Goal: Task Accomplishment & Management: Manage account settings

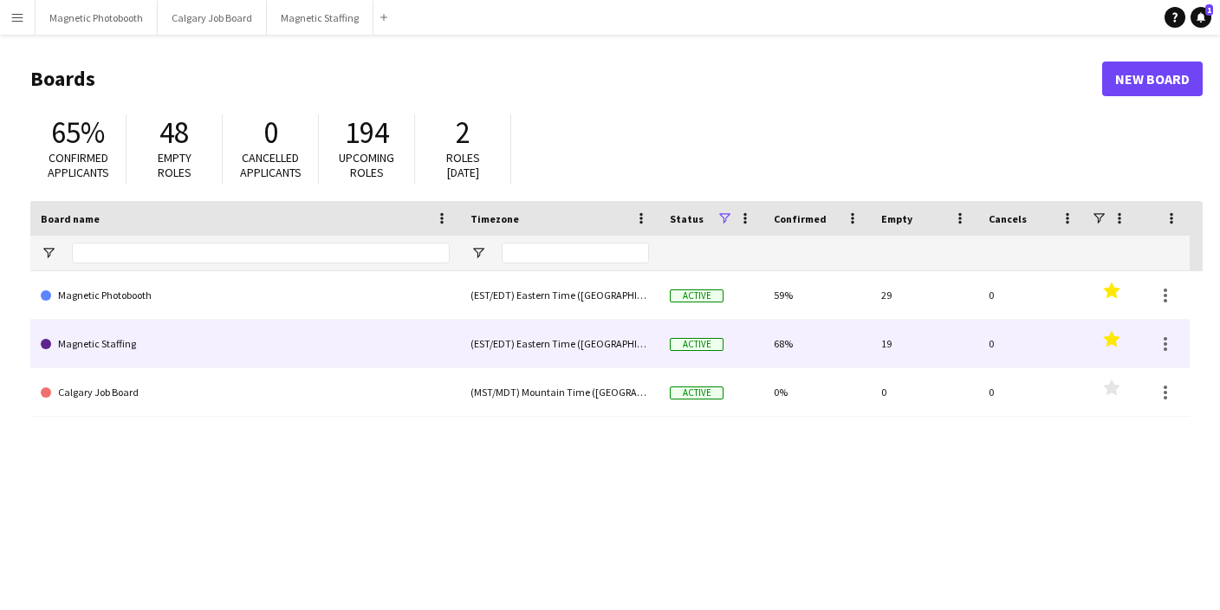
click at [84, 348] on link "Magnetic Staffing" at bounding box center [245, 344] width 409 height 49
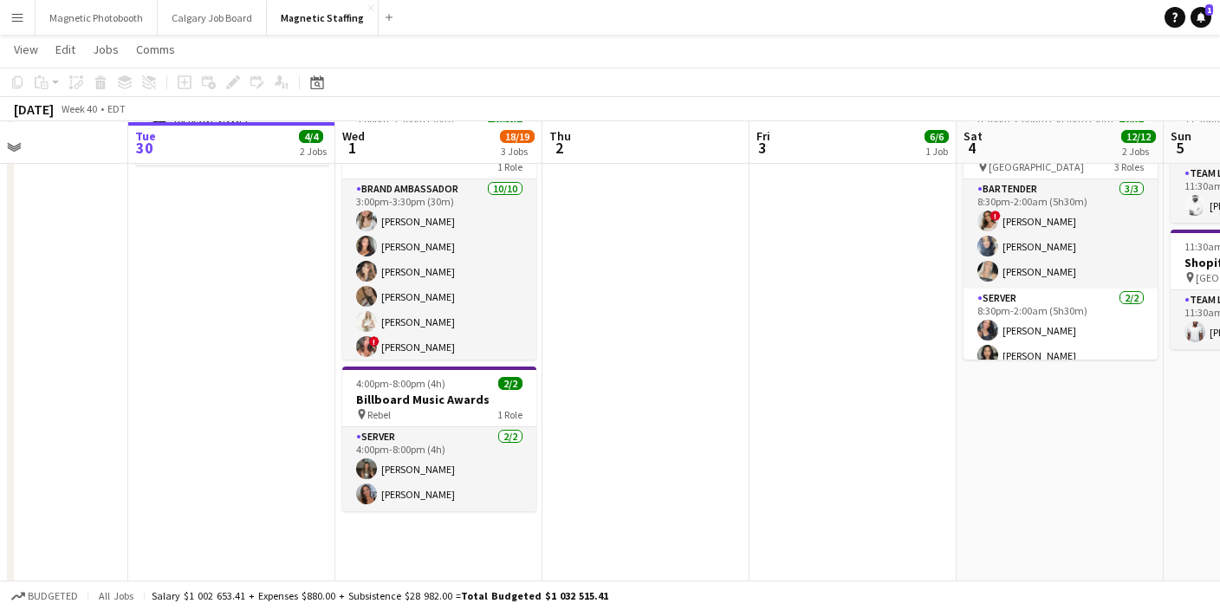
scroll to position [362, 0]
click at [405, 394] on h3 "Billboard Music Awards" at bounding box center [439, 399] width 194 height 16
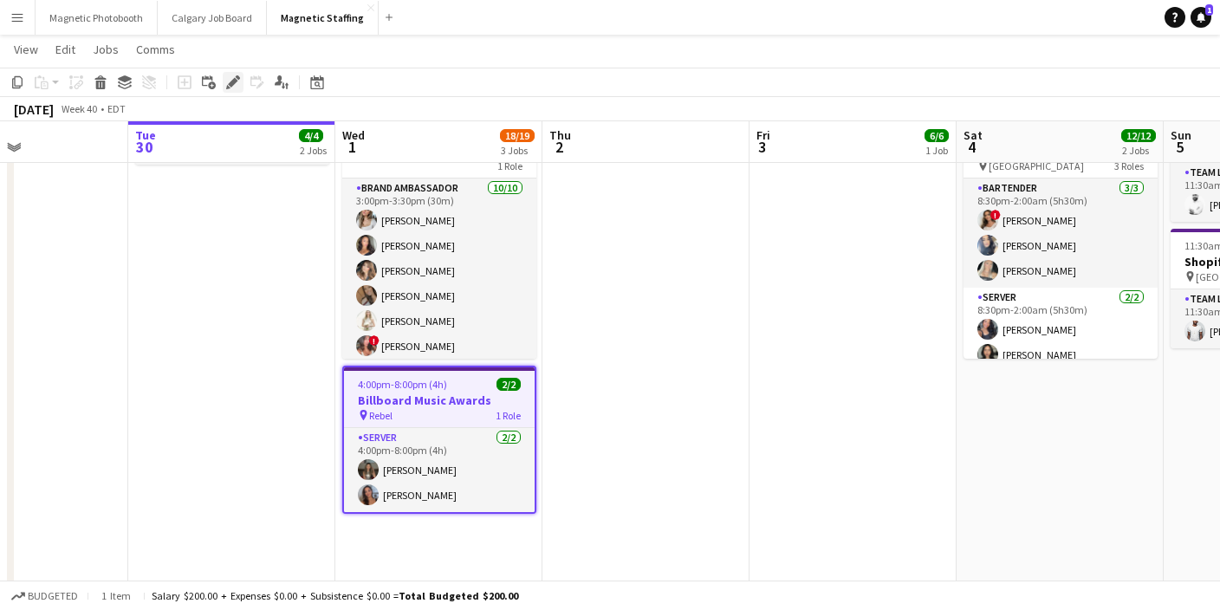
click at [230, 87] on icon "Edit" at bounding box center [233, 82] width 14 height 14
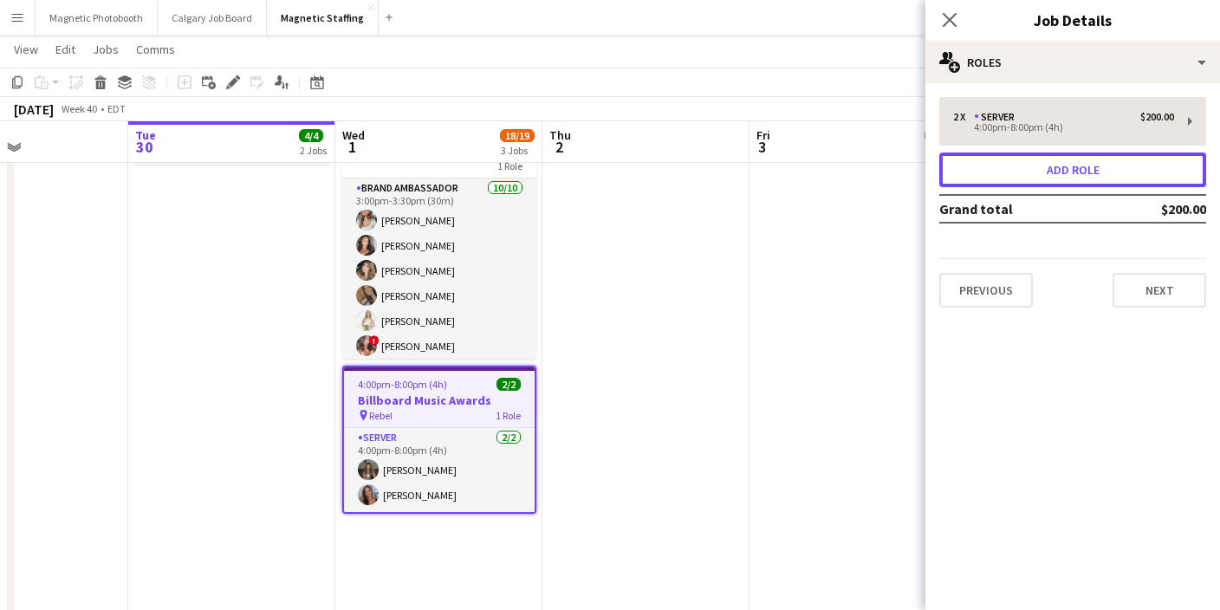
click at [1014, 180] on button "Add role" at bounding box center [1072, 169] width 267 height 35
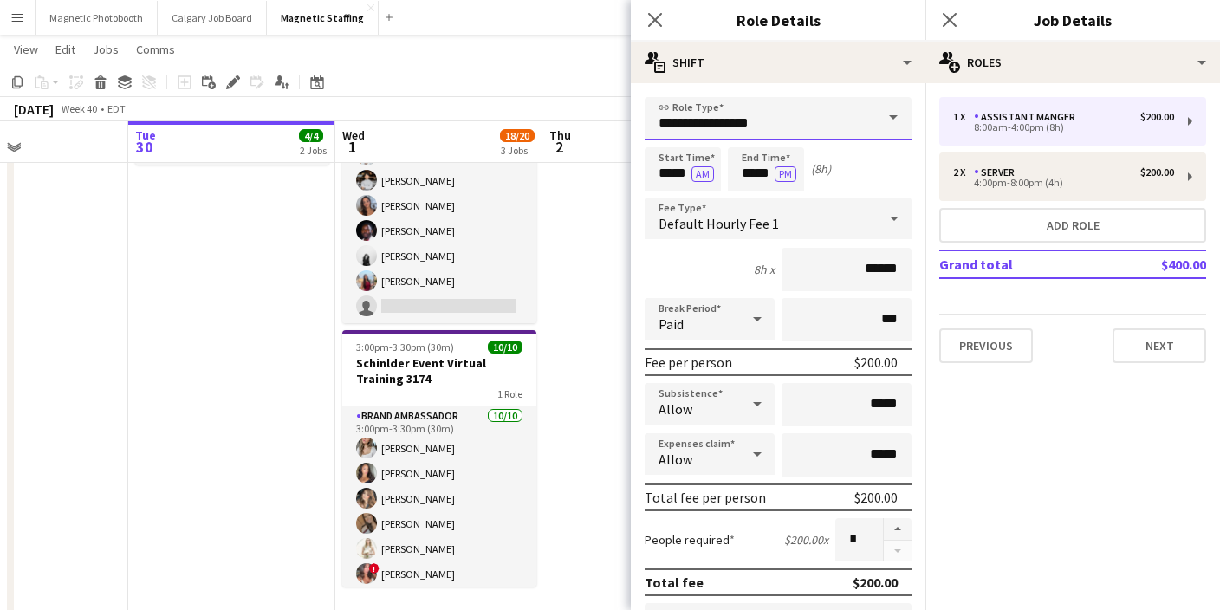
drag, startPoint x: 767, startPoint y: 132, endPoint x: 485, endPoint y: 127, distance: 281.6
click at [485, 127] on body "Menu Boards Boards Boards All jobs Status Workforce Workforce My Workforce Recr…" at bounding box center [610, 308] width 1220 height 1341
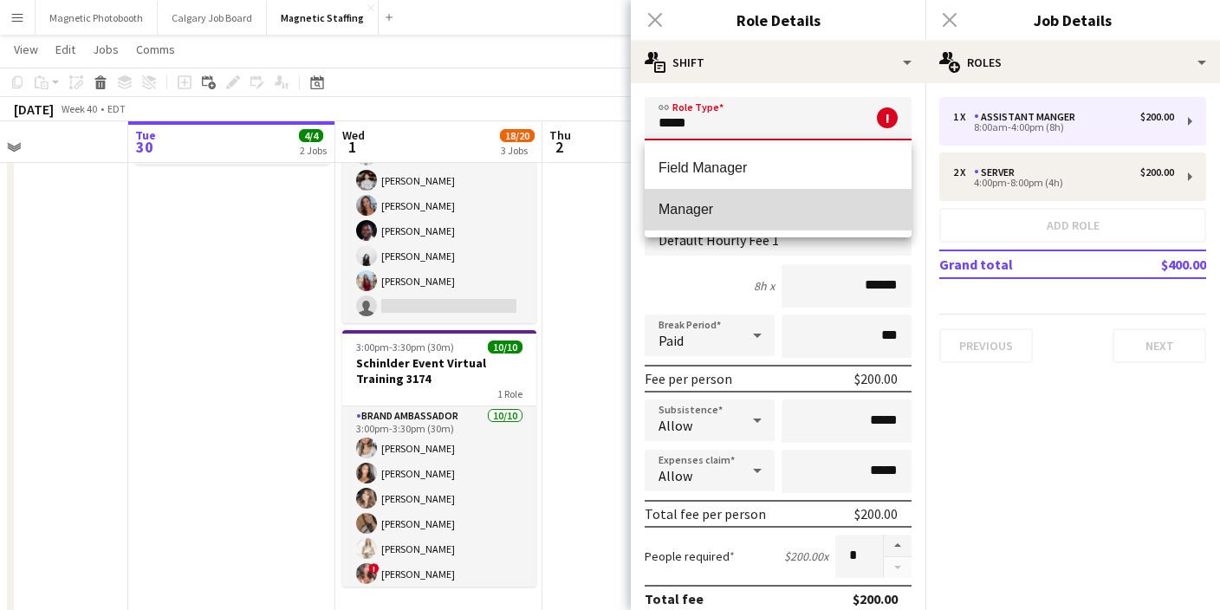
click at [717, 213] on span "Manager" at bounding box center [777, 209] width 239 height 16
type input "*******"
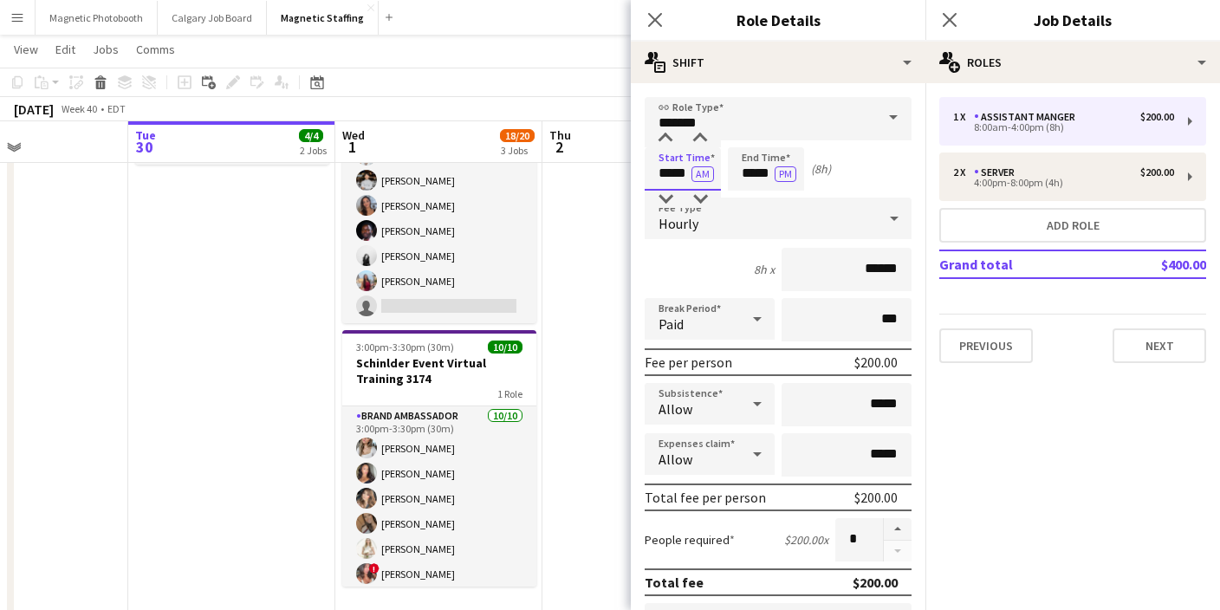
click at [668, 174] on input "*****" at bounding box center [683, 168] width 76 height 43
type input "*****"
click at [754, 167] on input "*****" at bounding box center [766, 168] width 76 height 43
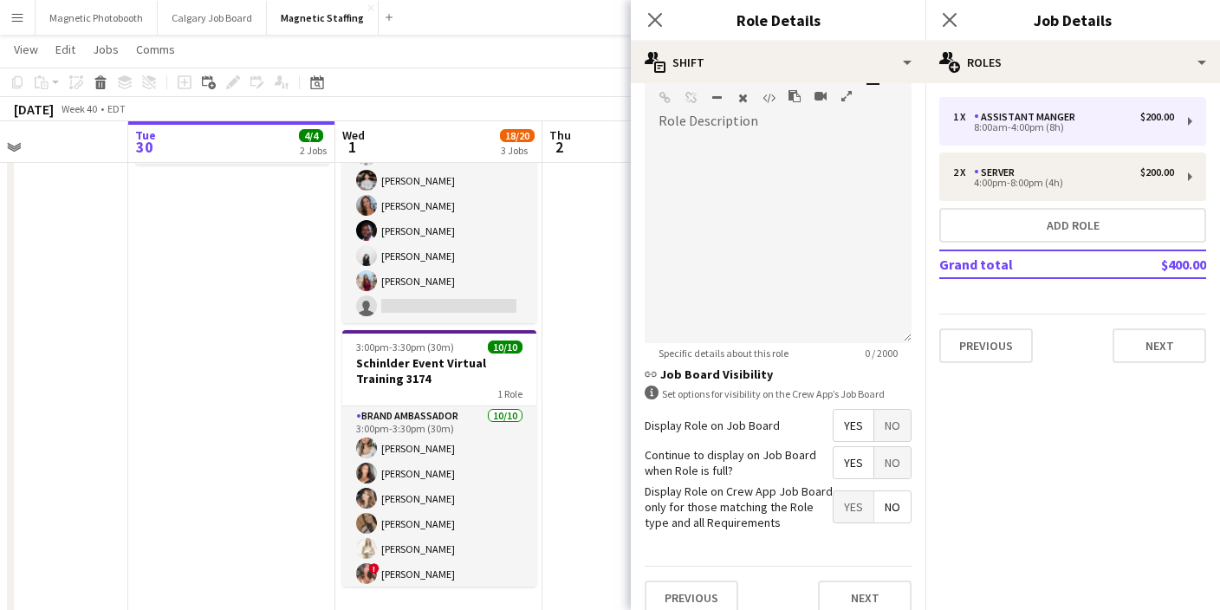
scroll to position [563, 0]
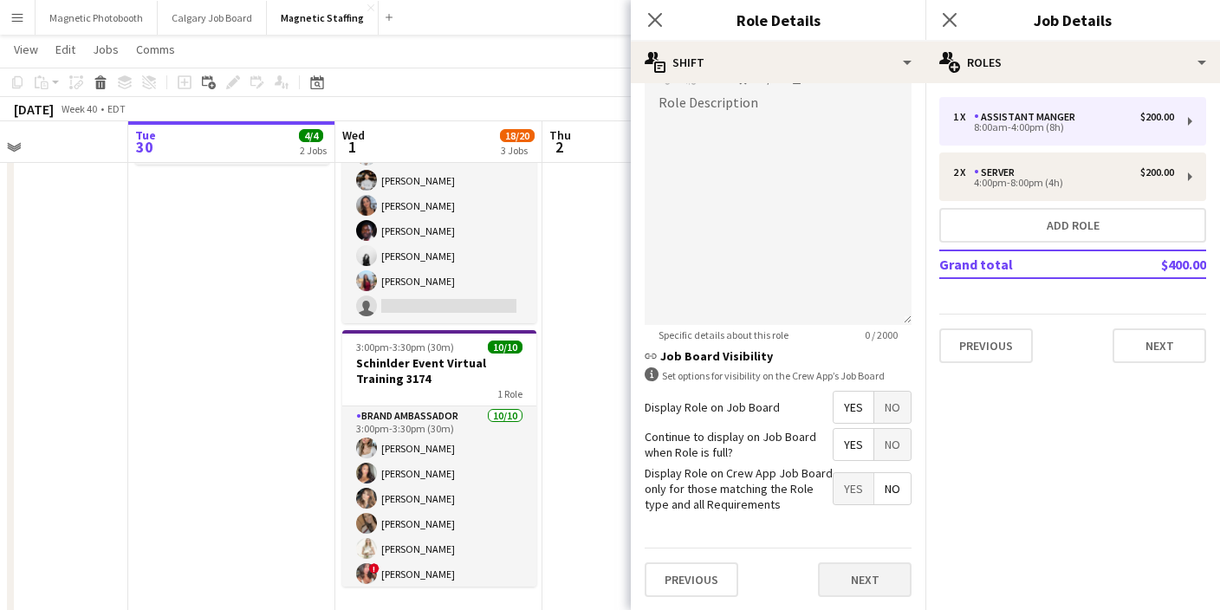
type input "*****"
click at [856, 583] on button "Next" at bounding box center [865, 579] width 94 height 35
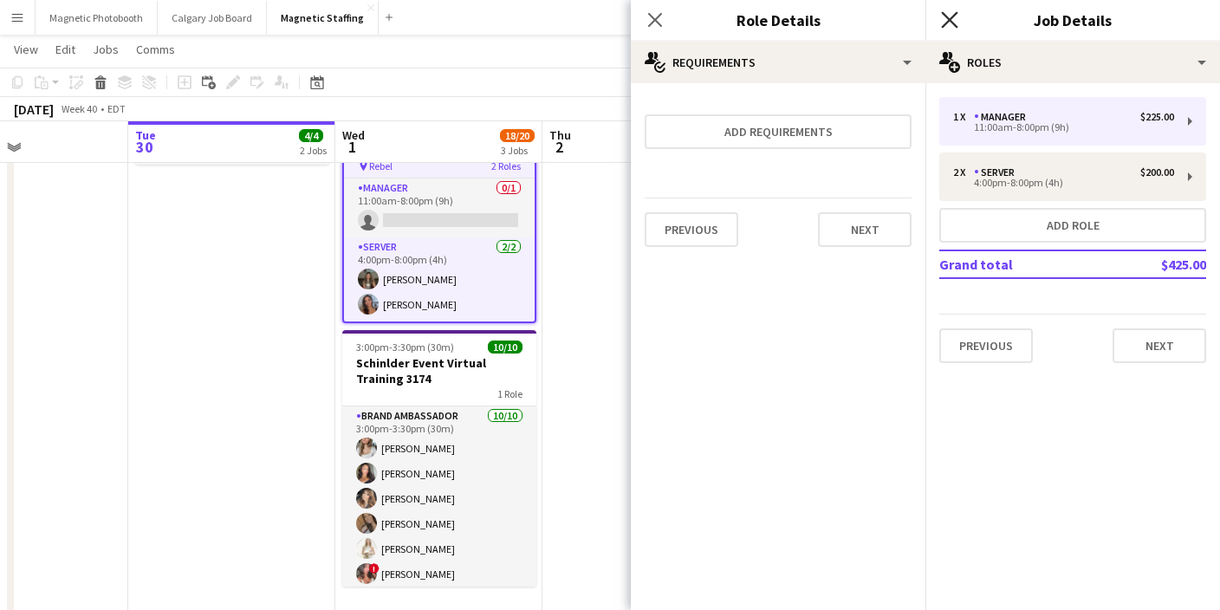
click at [949, 20] on icon at bounding box center [949, 19] width 16 height 16
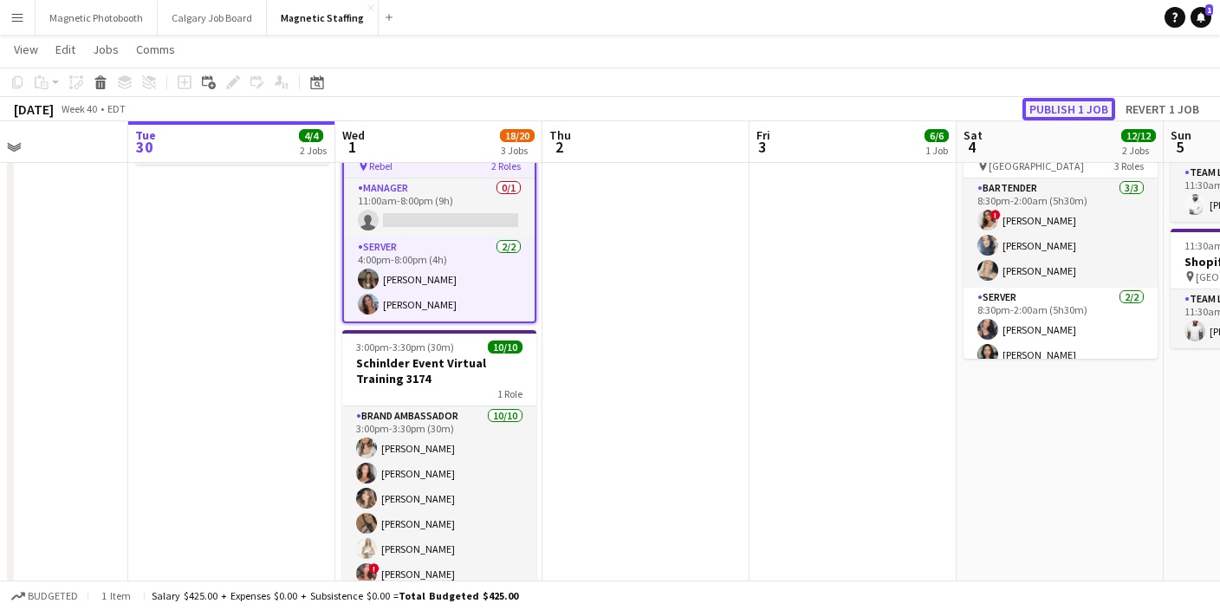
click at [1052, 113] on button "Publish 1 job" at bounding box center [1068, 109] width 93 height 23
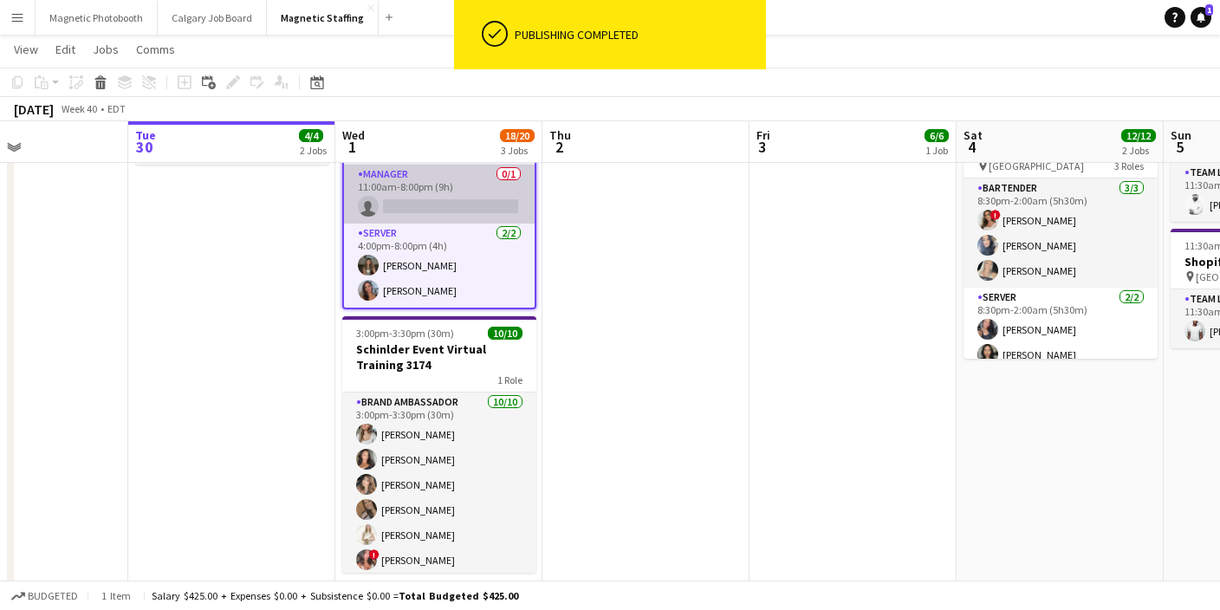
click at [448, 208] on app-card-role "Manager 0/1 11:00am-8:00pm (9h) single-neutral-actions" at bounding box center [439, 194] width 191 height 59
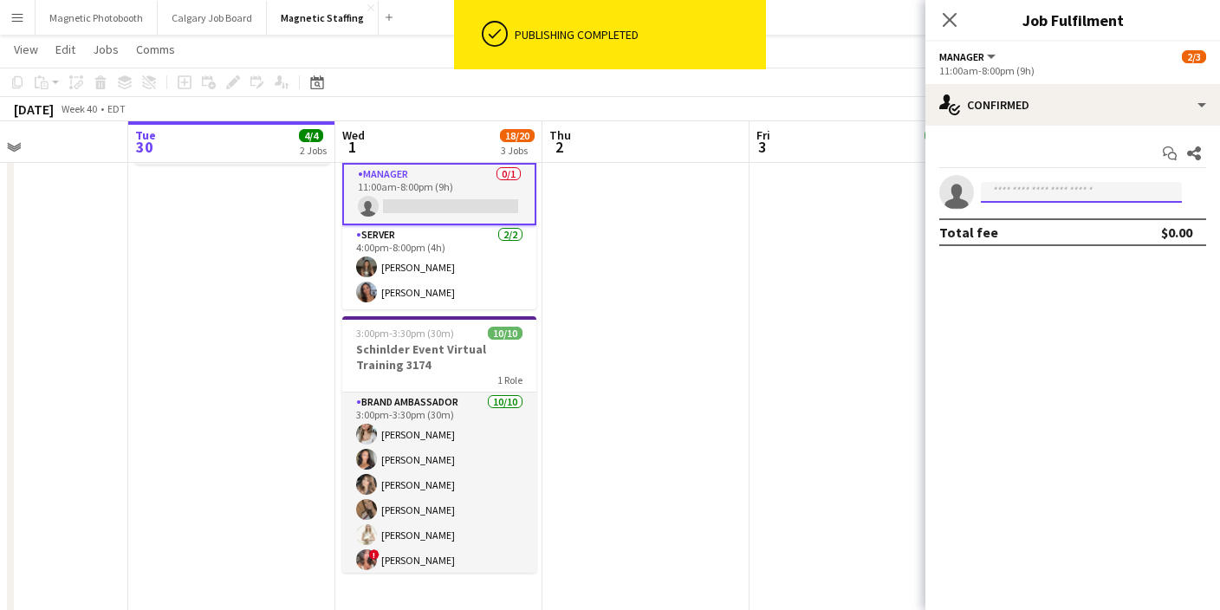
click at [1014, 190] on input at bounding box center [1081, 192] width 201 height 21
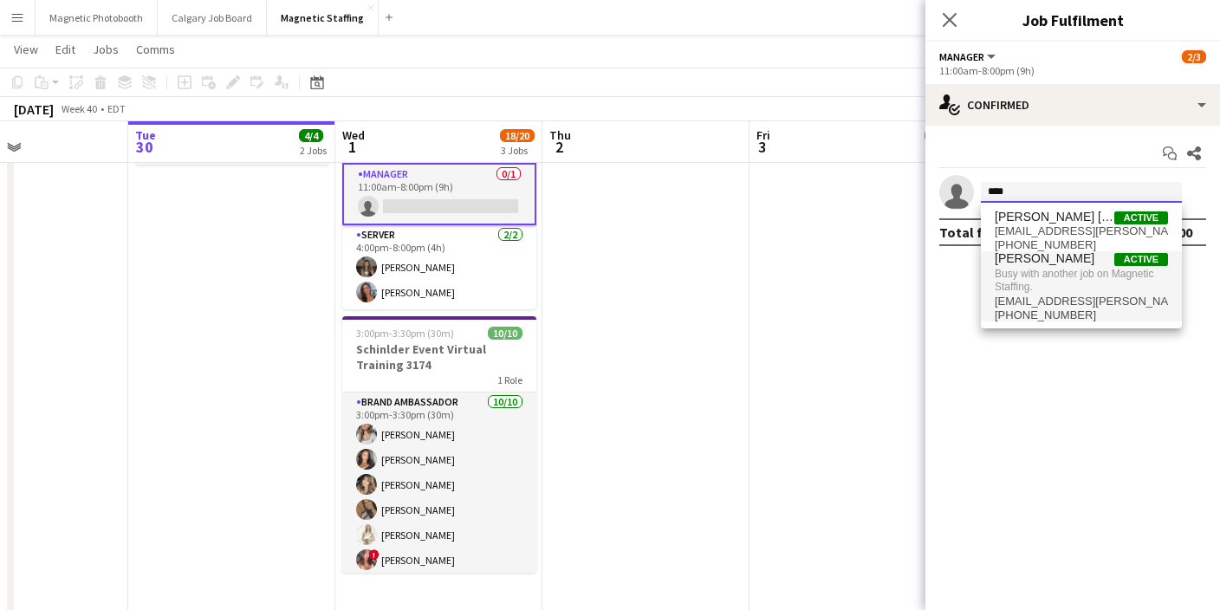
type input "****"
click at [1018, 309] on span "[PHONE_NUMBER]" at bounding box center [1081, 315] width 173 height 14
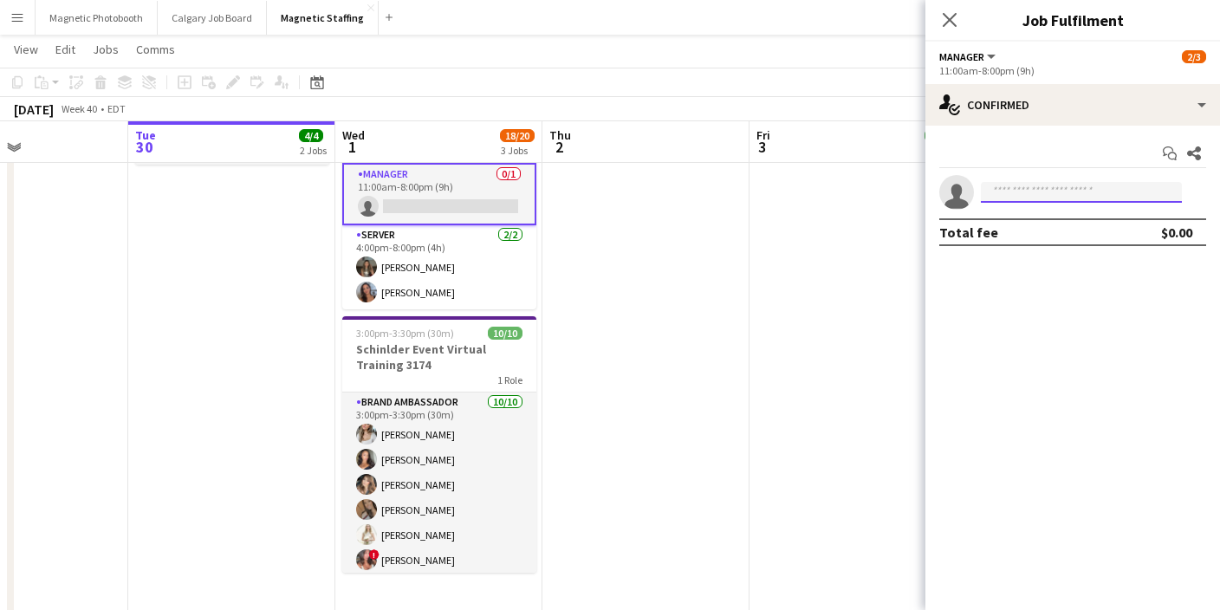
click at [1067, 190] on input at bounding box center [1081, 192] width 201 height 21
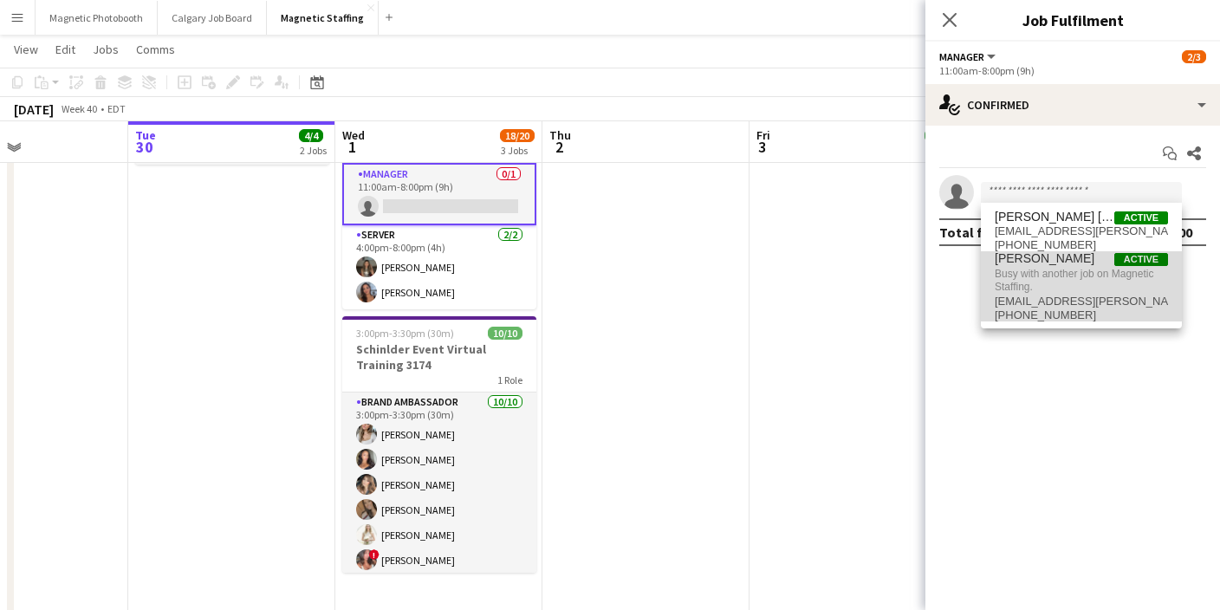
click at [1011, 308] on span "[PHONE_NUMBER]" at bounding box center [1081, 315] width 173 height 14
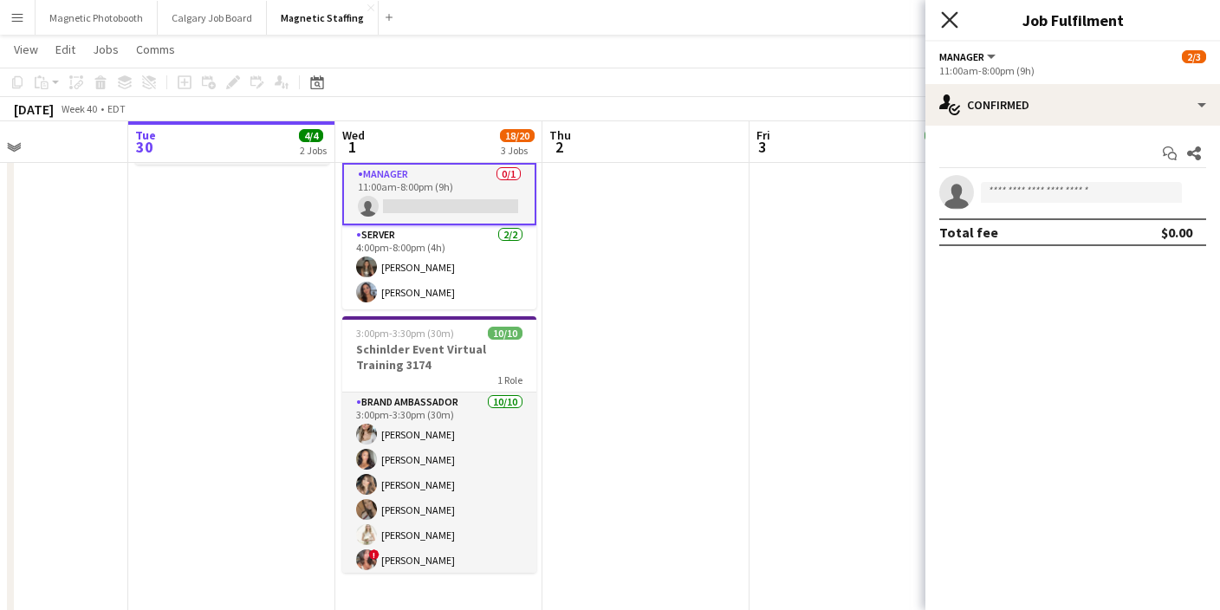
click at [947, 19] on icon "Close pop-in" at bounding box center [949, 19] width 16 height 16
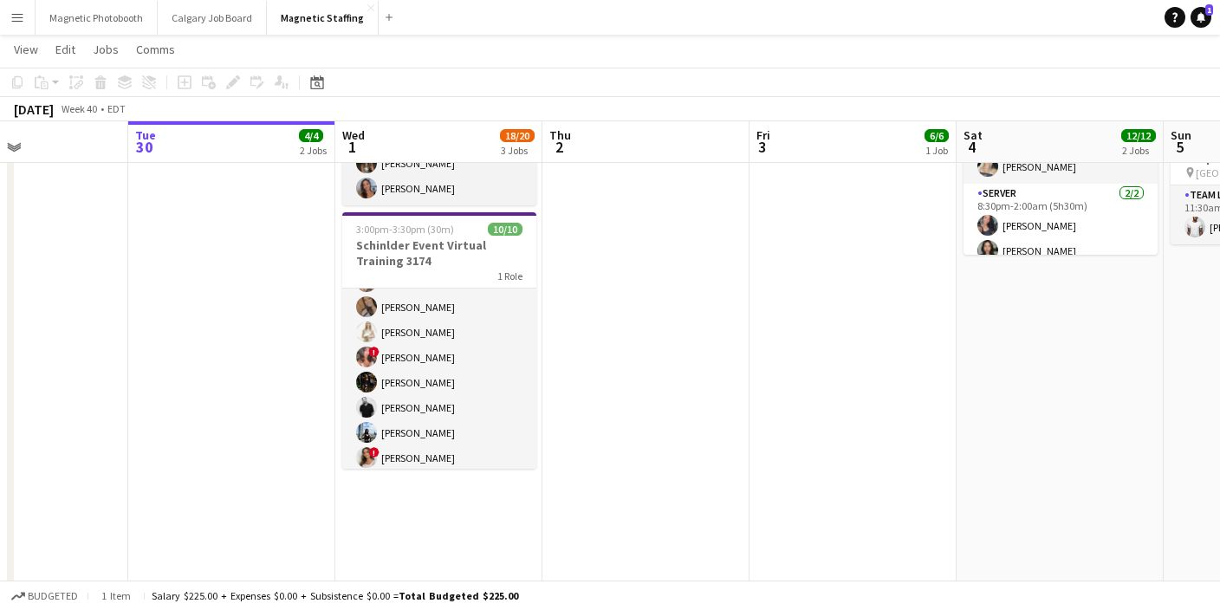
scroll to position [105, 0]
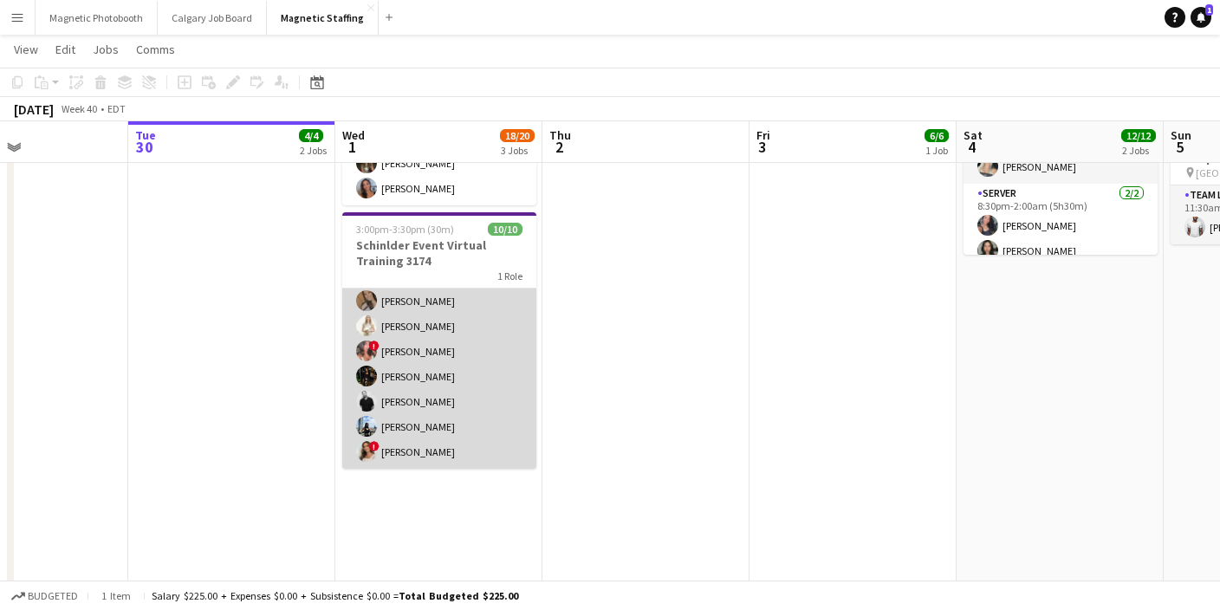
click at [412, 407] on app-card-role "Brand Ambassador [DATE] 3:00pm-3:30pm (30m) [PERSON_NAME] [PERSON_NAME] [PERSON…" at bounding box center [439, 326] width 194 height 285
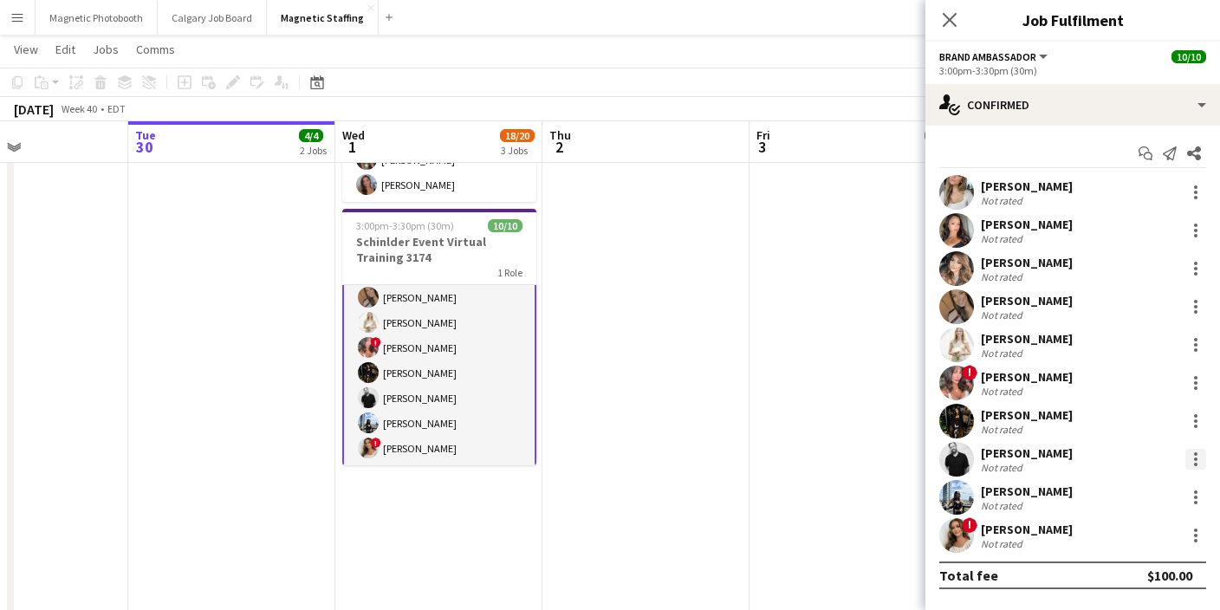
click at [1193, 460] on div at bounding box center [1195, 459] width 21 height 21
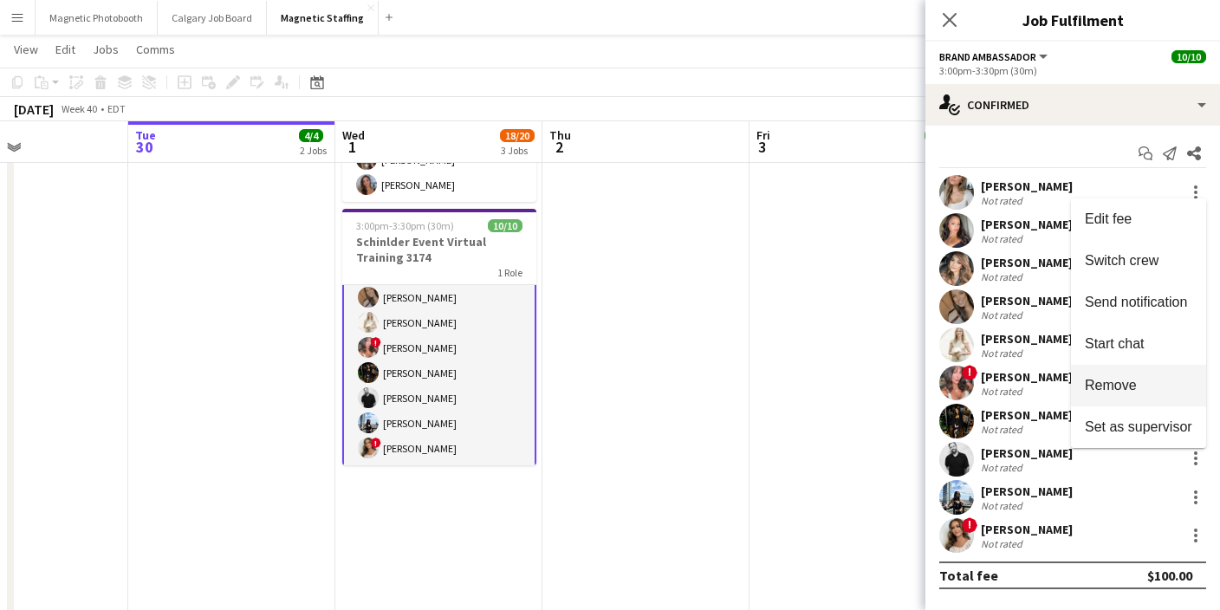
click at [1139, 388] on span "Remove" at bounding box center [1138, 386] width 107 height 16
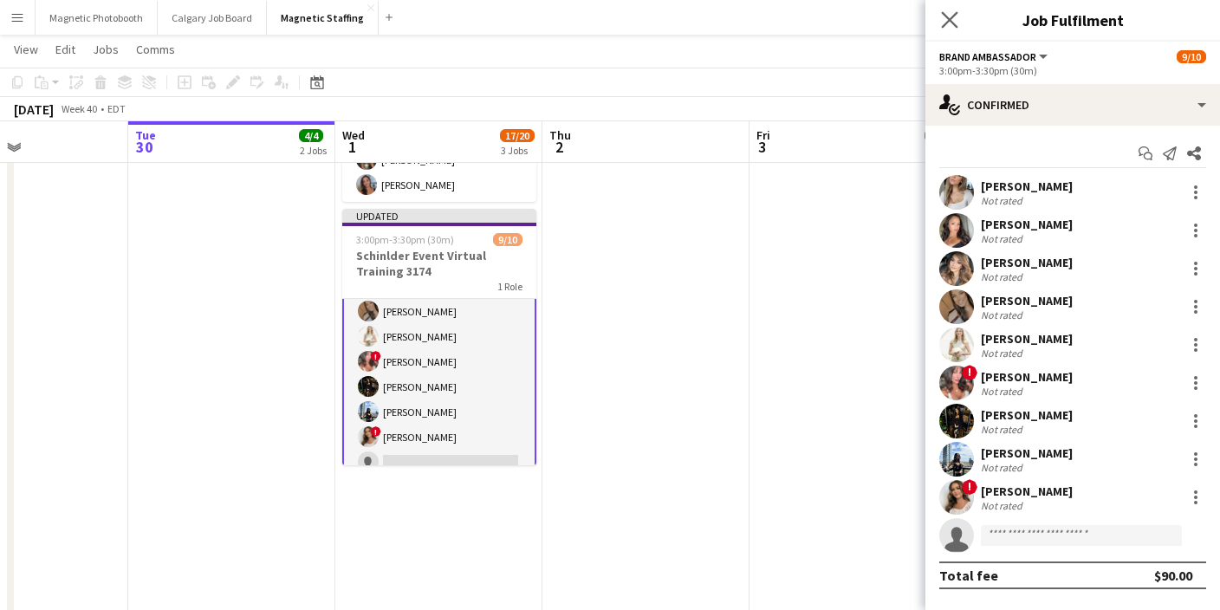
click at [961, 16] on app-icon "Close pop-in" at bounding box center [949, 20] width 25 height 25
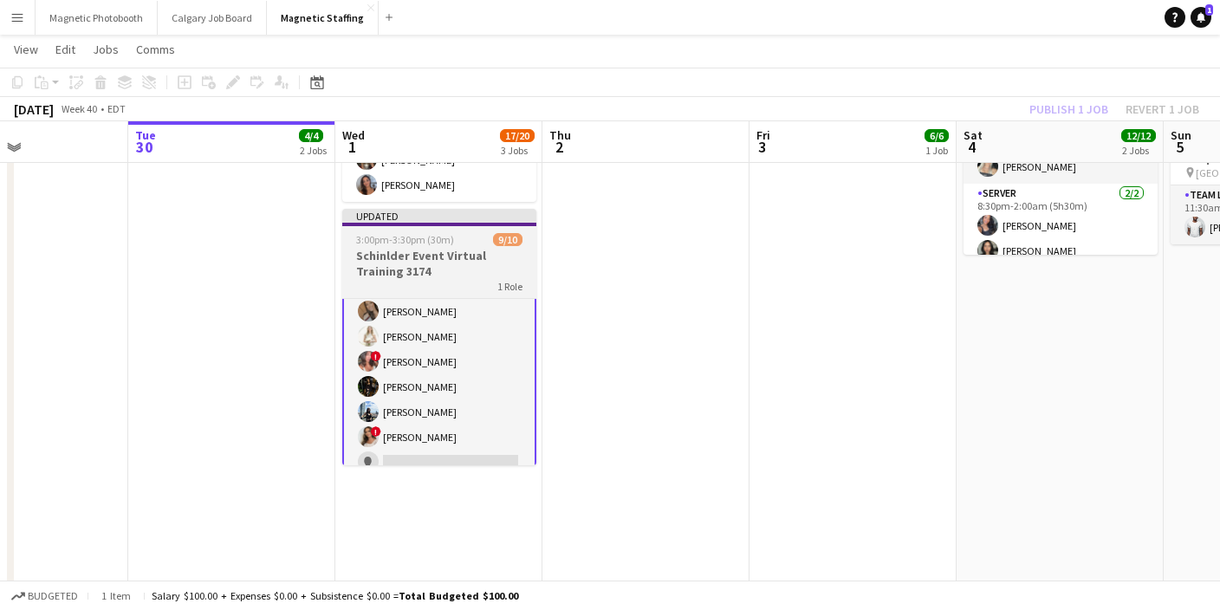
click at [512, 253] on h3 "Schinlder Event Virtual Training 3174" at bounding box center [439, 263] width 194 height 31
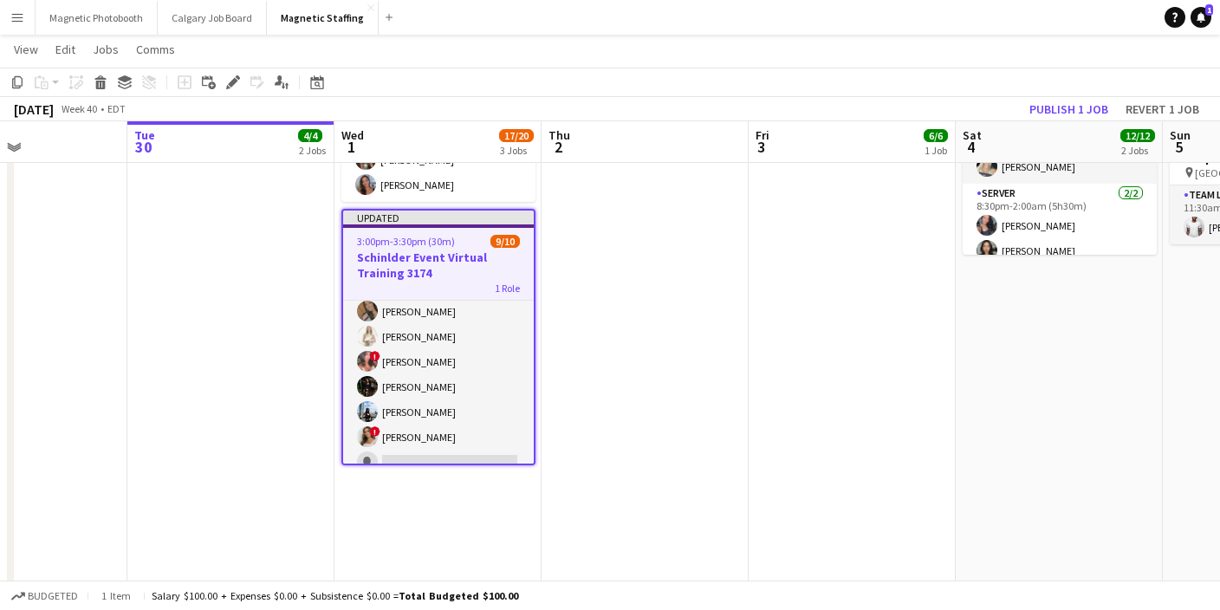
scroll to position [105, 0]
click at [1103, 90] on app-toolbar "Copy Paste Paste Command V Paste with crew Command Shift V Paste linked Job [GE…" at bounding box center [610, 82] width 1220 height 29
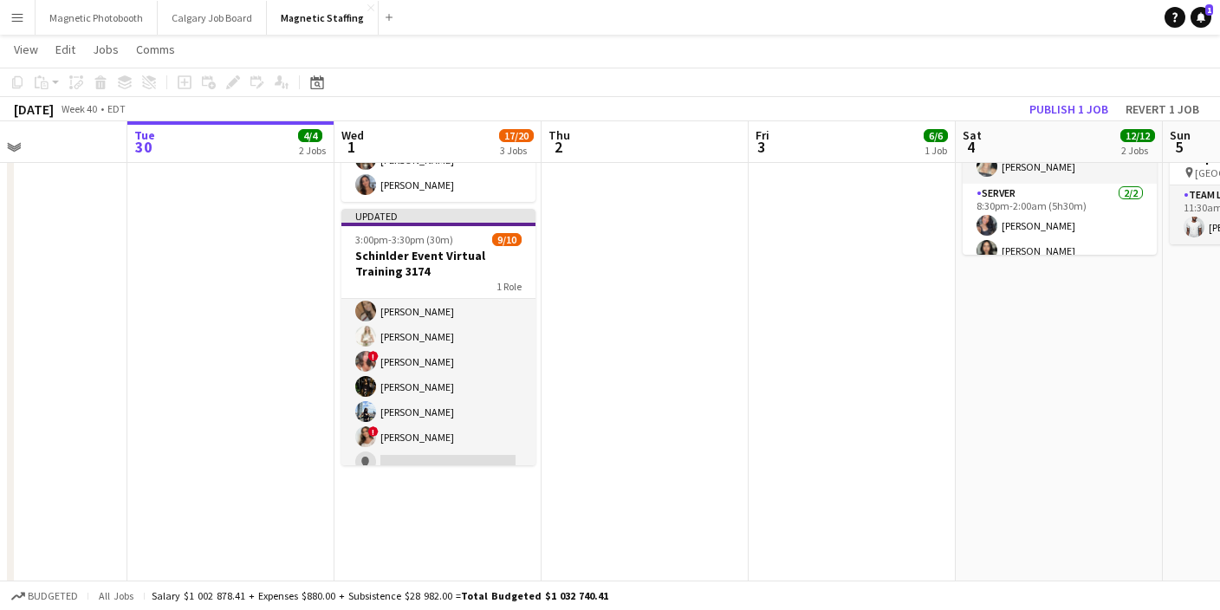
click at [1099, 91] on app-toolbar "Copy Paste Paste Command V Paste with crew Command Shift V Paste linked Job [GE…" at bounding box center [610, 82] width 1220 height 29
click at [1089, 98] on button "Publish 1 job" at bounding box center [1068, 109] width 93 height 23
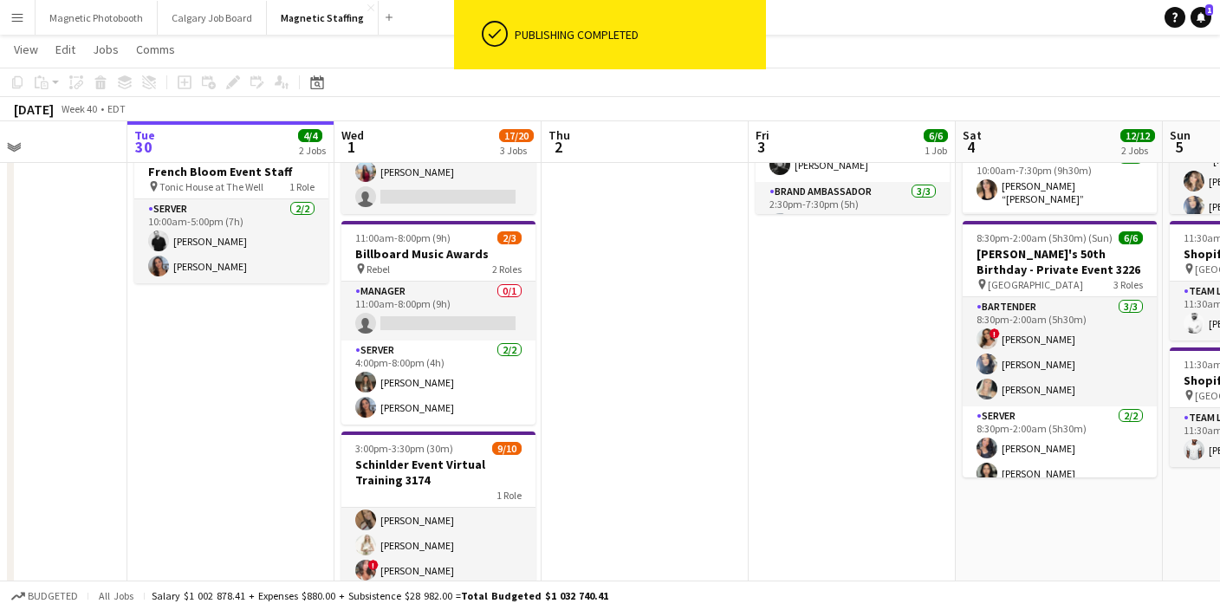
scroll to position [0, 491]
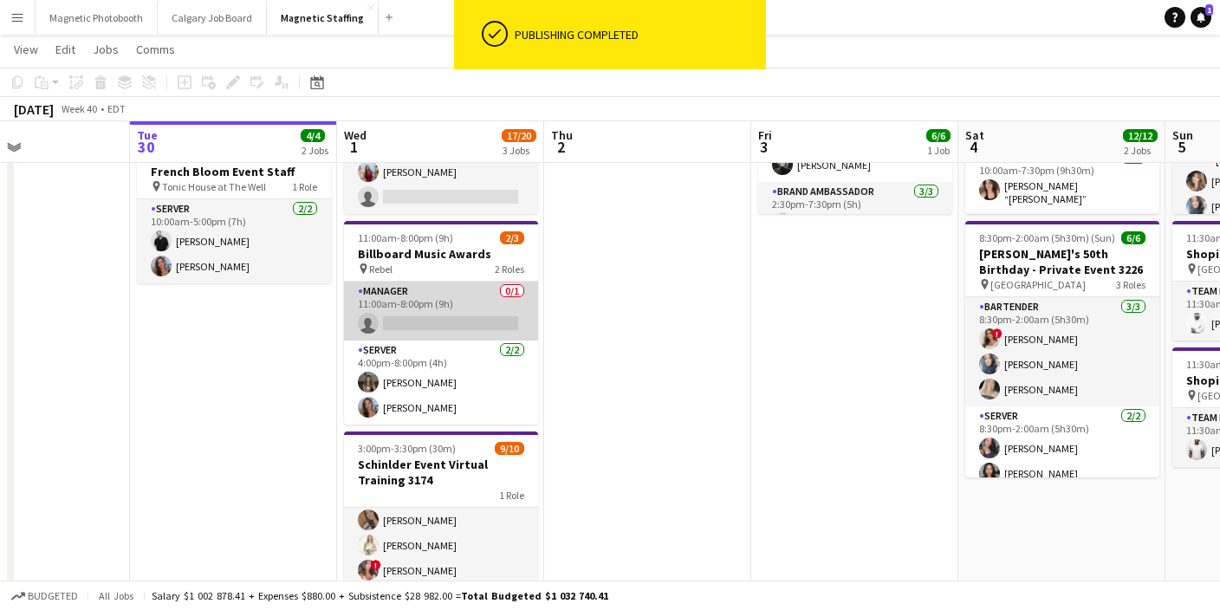
click at [462, 326] on app-card-role "Manager 0/1 11:00am-8:00pm (9h) single-neutral-actions" at bounding box center [441, 311] width 194 height 59
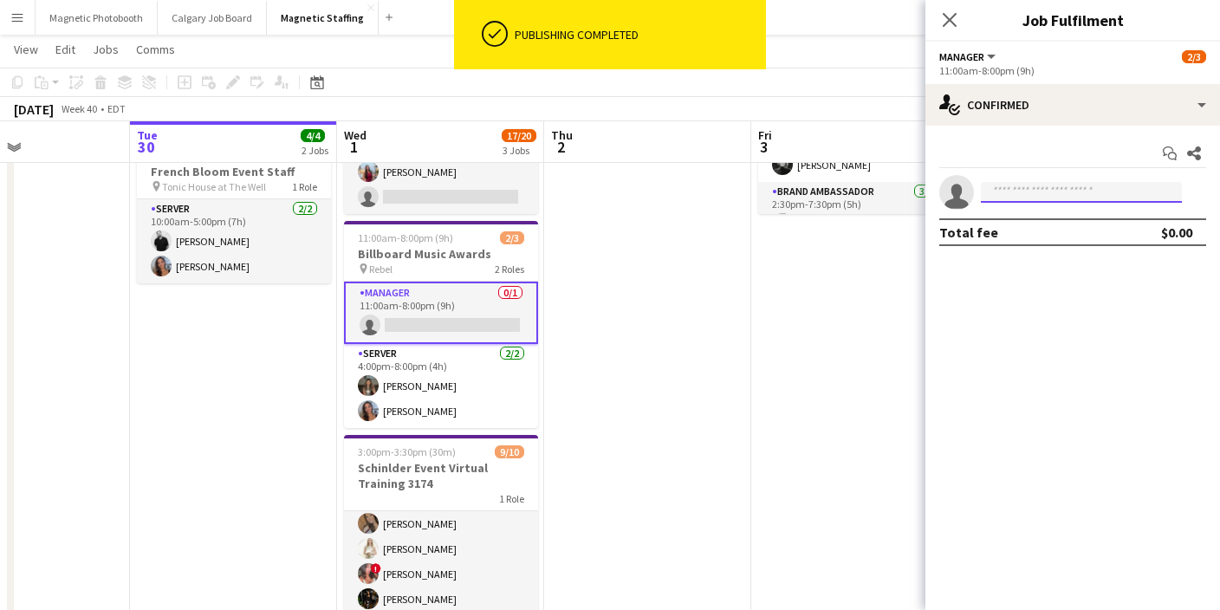
click at [1046, 185] on input at bounding box center [1081, 192] width 201 height 21
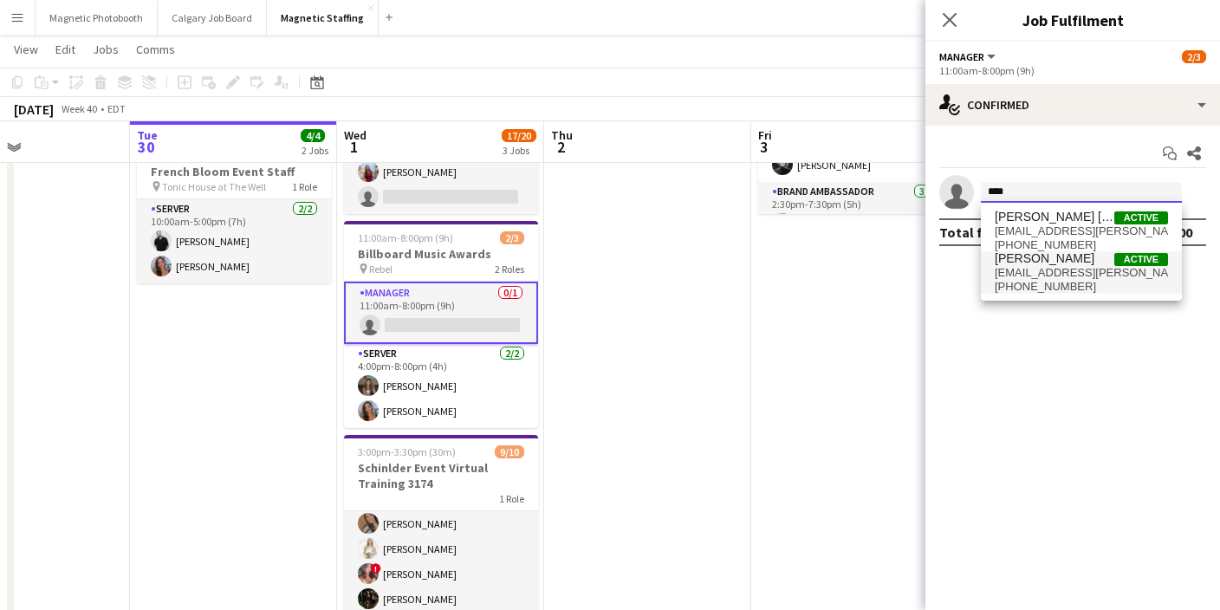
type input "****"
click at [1055, 261] on span "[PERSON_NAME]" at bounding box center [1045, 258] width 100 height 15
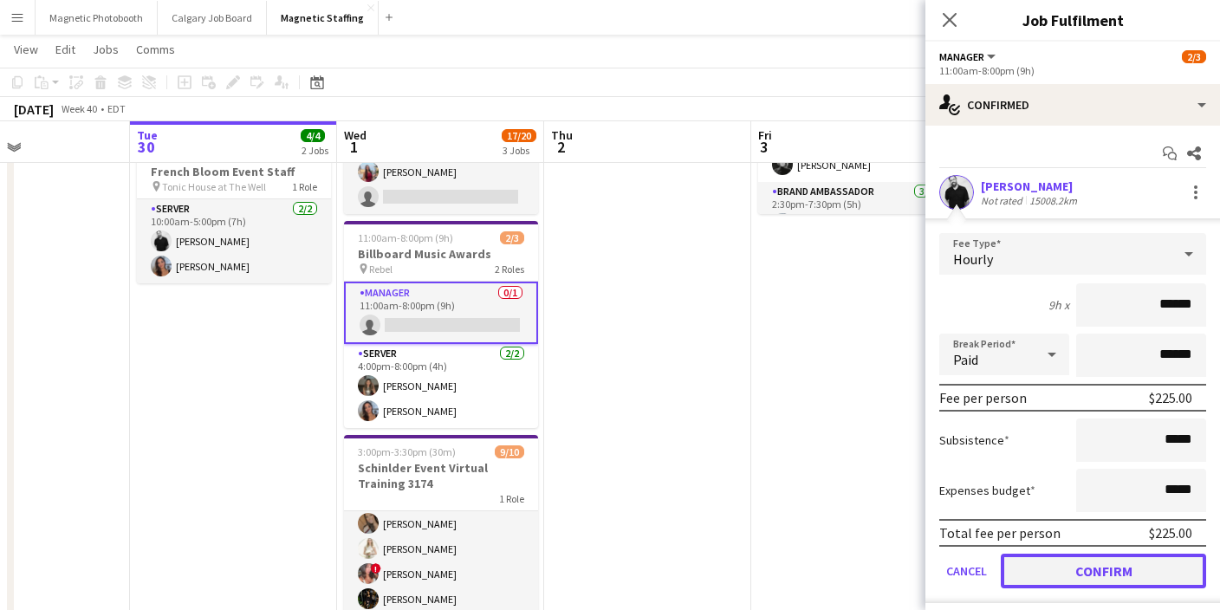
click at [1091, 565] on button "Confirm" at bounding box center [1103, 571] width 205 height 35
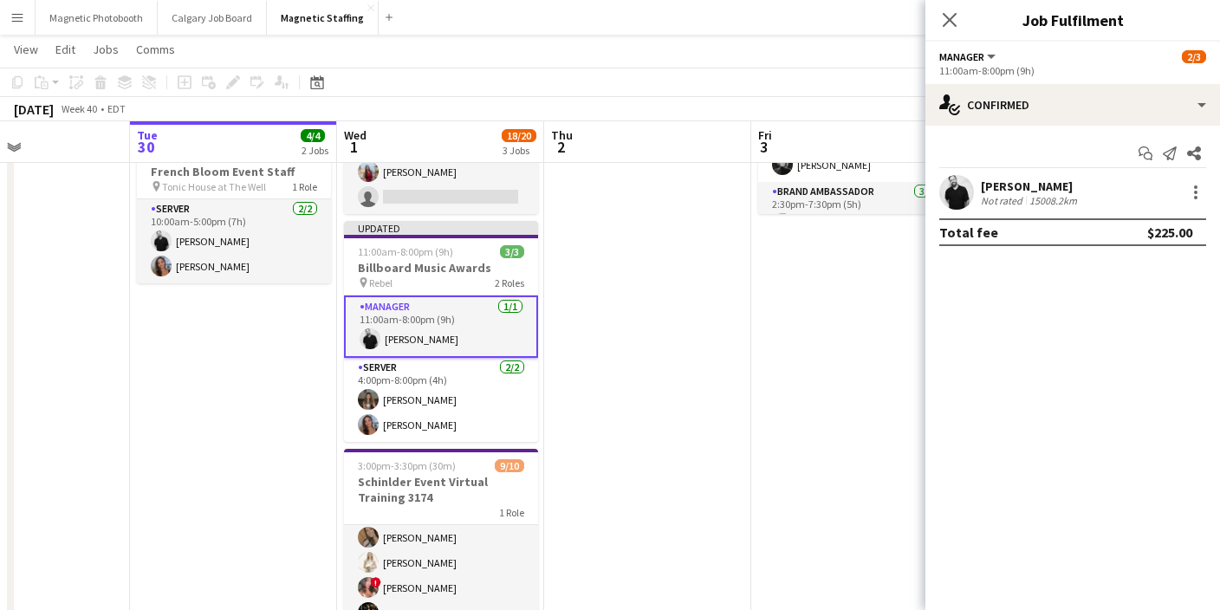
click at [949, 14] on icon "Close pop-in" at bounding box center [950, 20] width 14 height 14
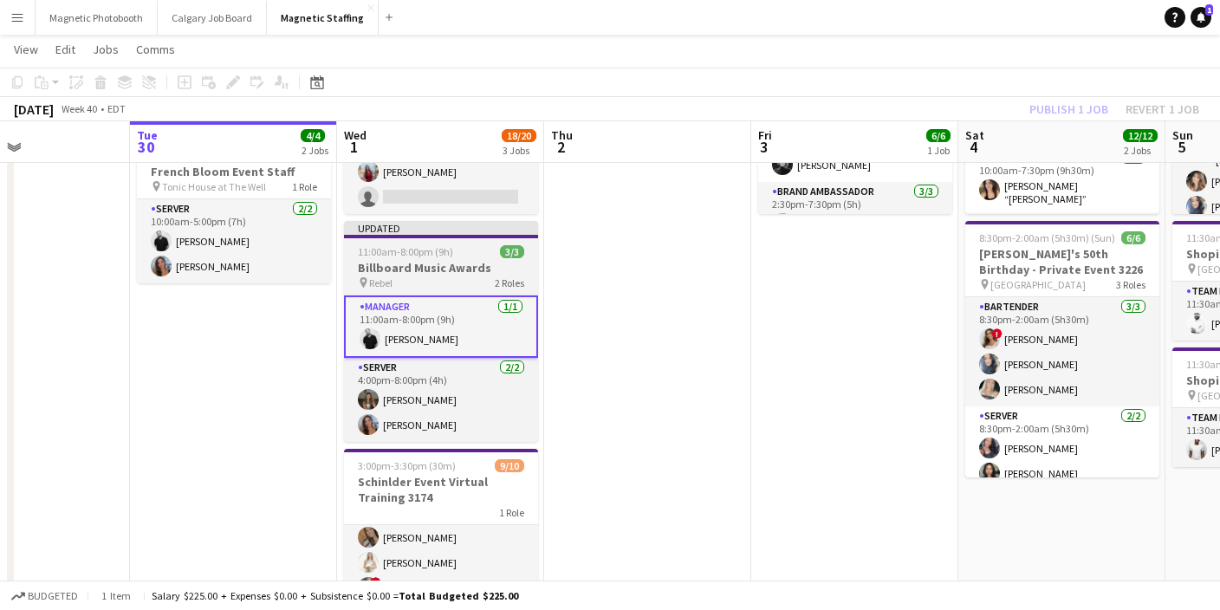
click at [477, 263] on h3 "Billboard Music Awards" at bounding box center [441, 268] width 194 height 16
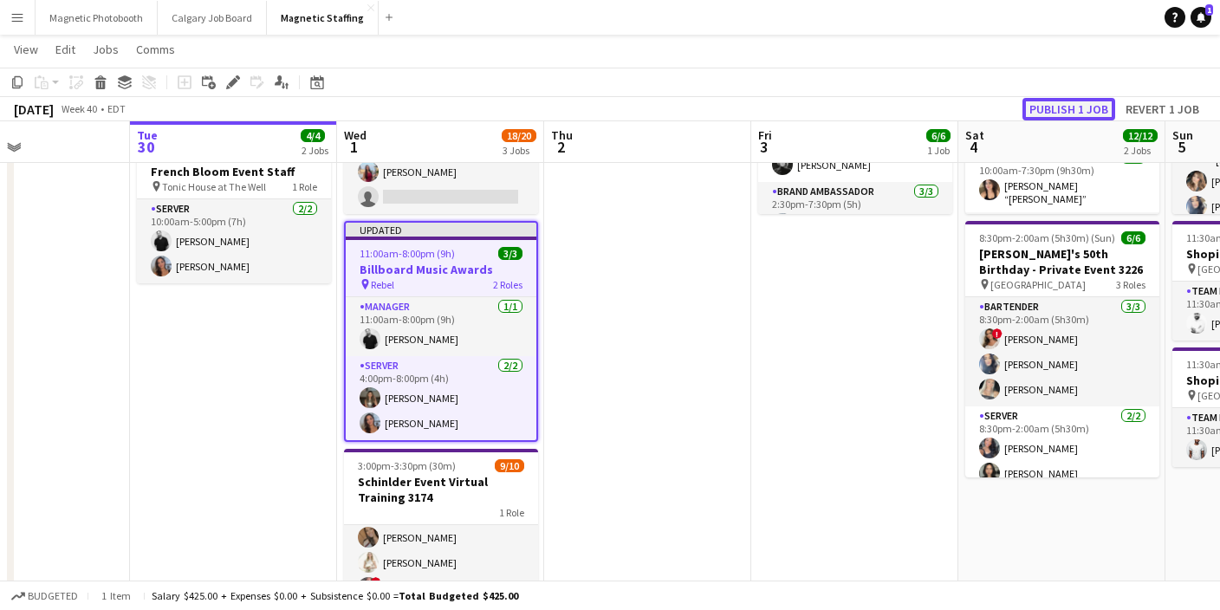
click at [1061, 108] on button "Publish 1 job" at bounding box center [1068, 109] width 93 height 23
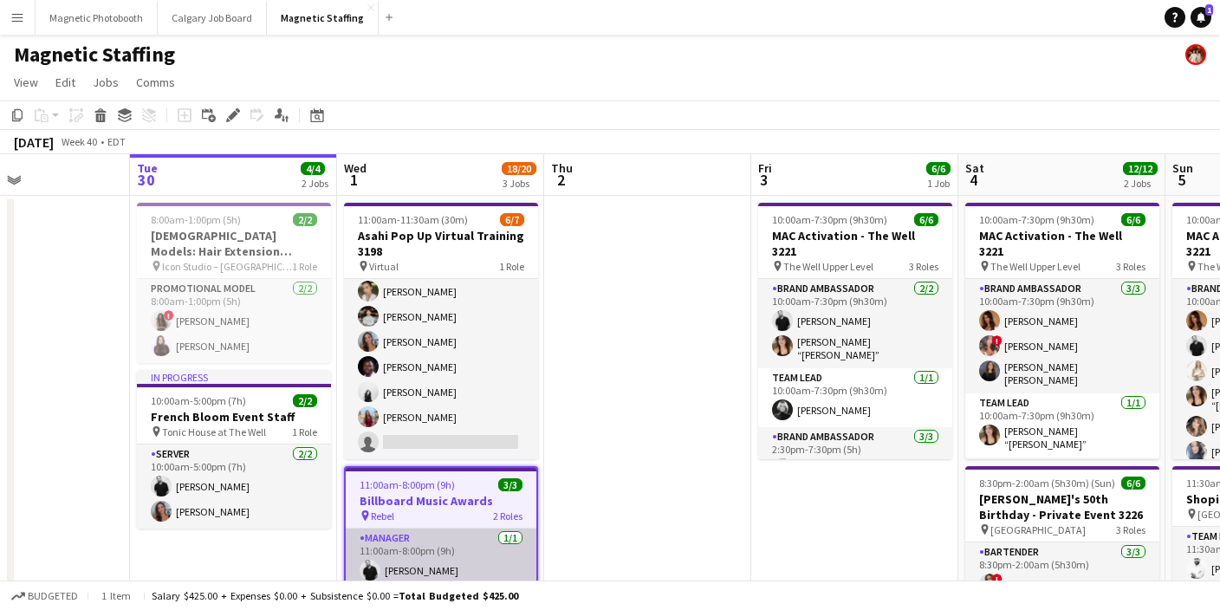
scroll to position [77, 0]
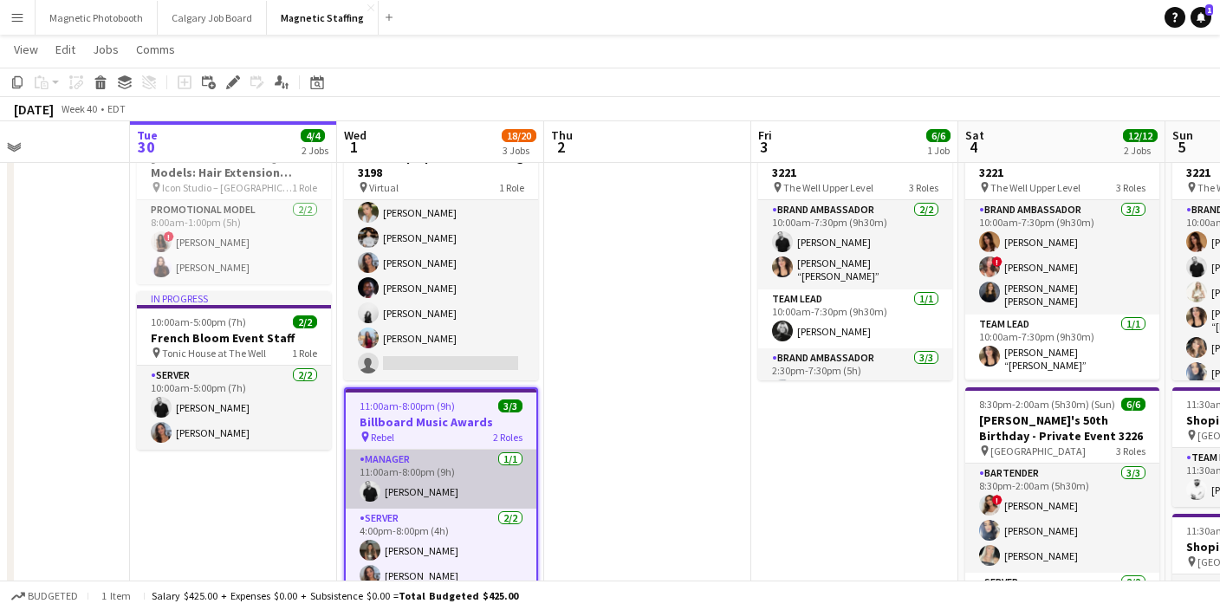
click at [438, 492] on app-card-role "Manager [DATE] 11:00am-8:00pm (9h) [PERSON_NAME]" at bounding box center [441, 479] width 191 height 59
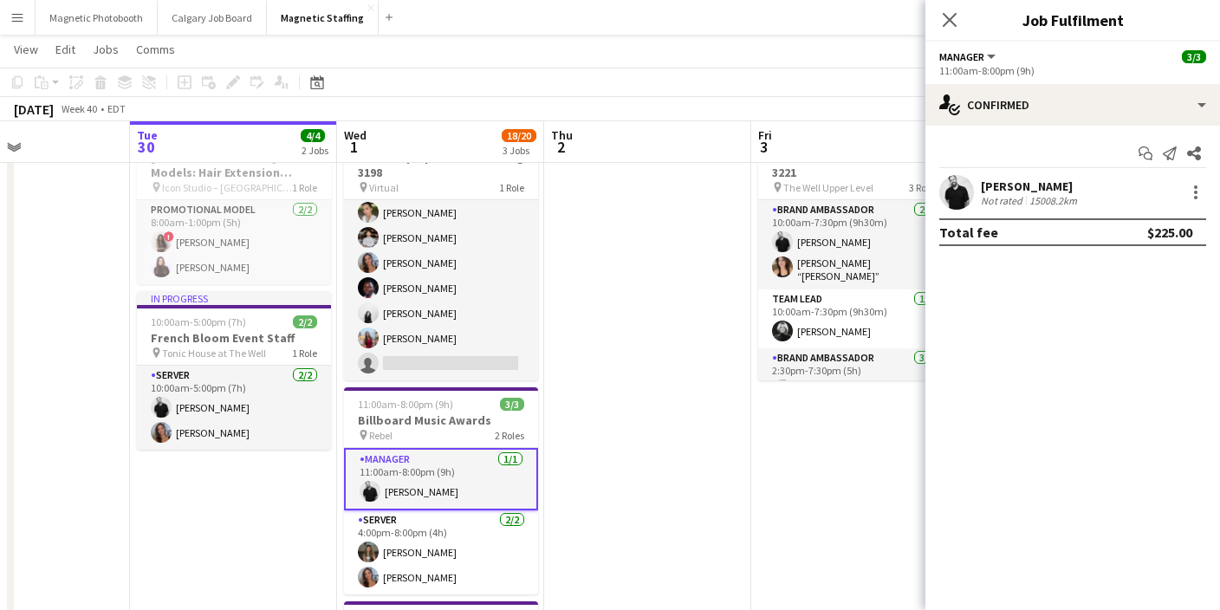
click at [1043, 191] on div "[PERSON_NAME]" at bounding box center [1031, 186] width 100 height 16
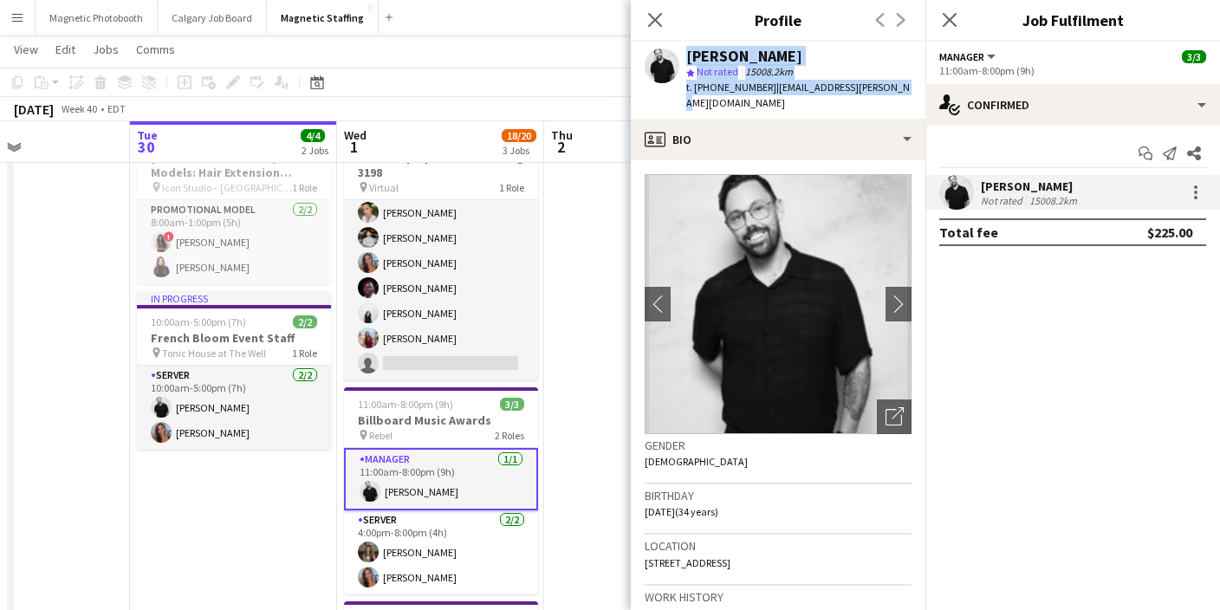
drag, startPoint x: 872, startPoint y: 88, endPoint x: 677, endPoint y: 72, distance: 196.5
click at [677, 72] on div "[PERSON_NAME] Not rated 15008.2km t. [PHONE_NUMBER] | [EMAIL_ADDRESS][PERSON_NA…" at bounding box center [778, 80] width 295 height 77
copy div "[PERSON_NAME] Not rated 15008.2km t. [PHONE_NUMBER] | [EMAIL_ADDRESS][PERSON_NA…"
